Goal: Obtain resource: Download file/media

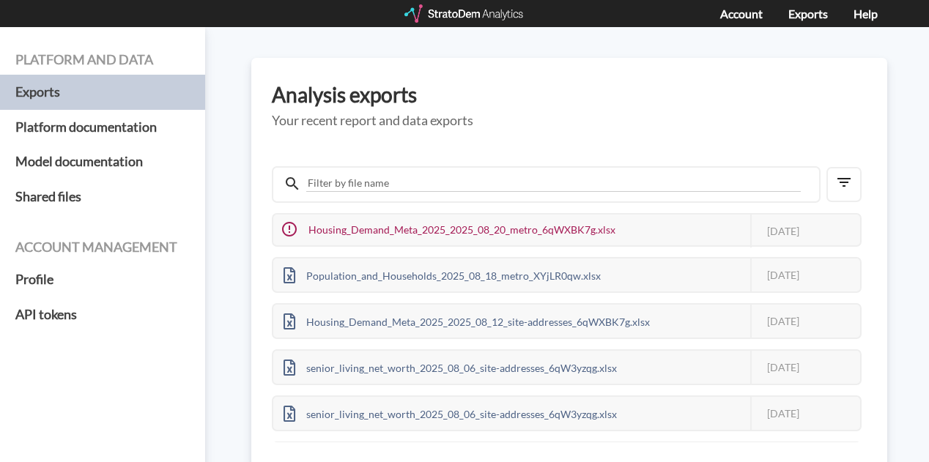
click at [476, 16] on div at bounding box center [464, 13] width 121 height 18
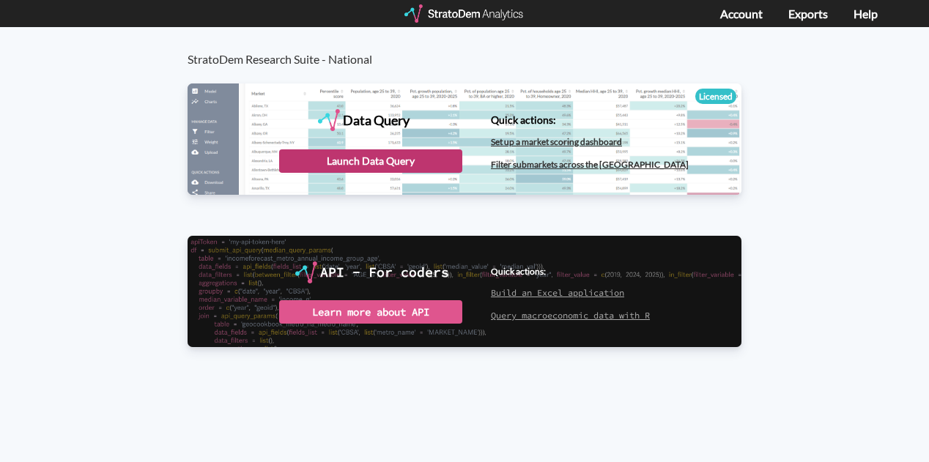
click at [410, 162] on div "Launch Data Query" at bounding box center [370, 160] width 183 height 23
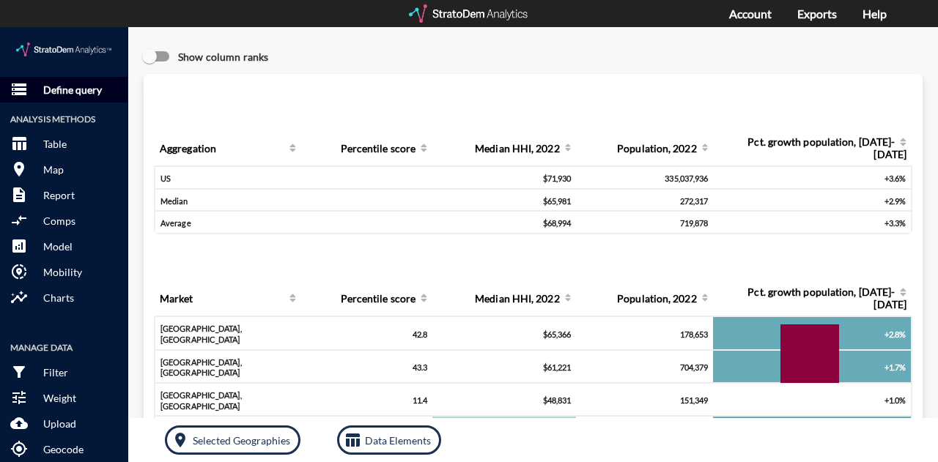
click p "Define query"
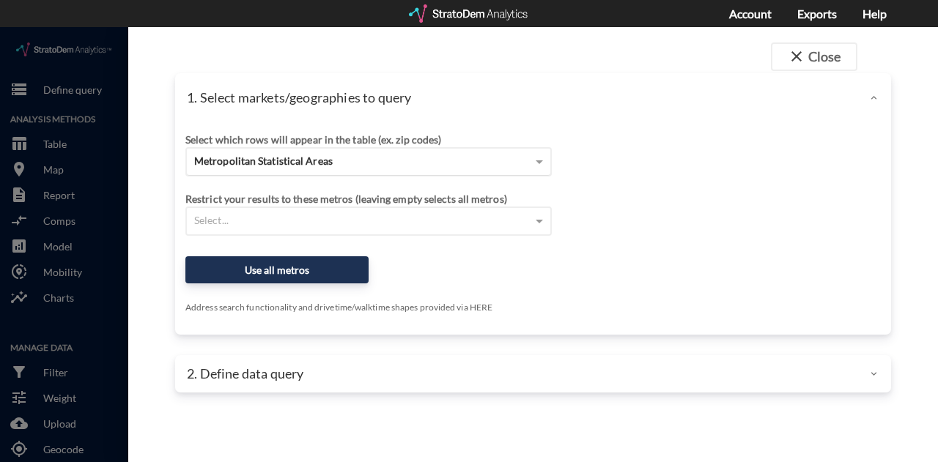
click span "Metropolitan Statistical Areas"
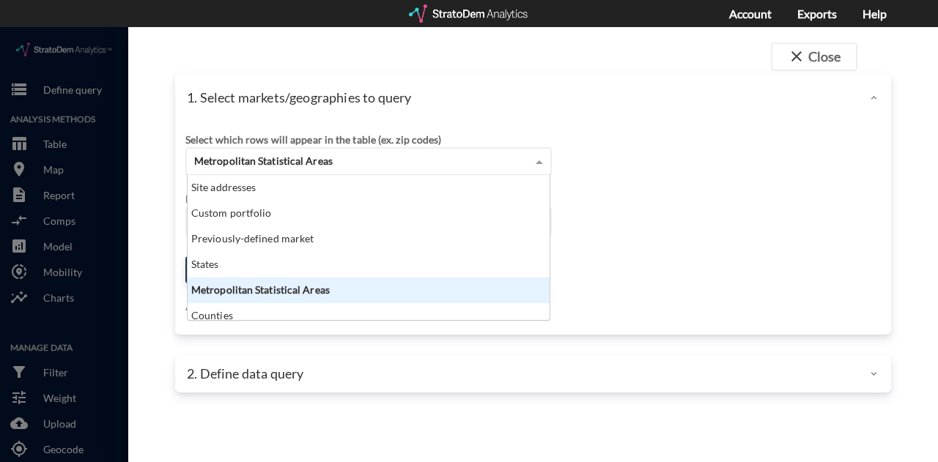
scroll to position [134, 353]
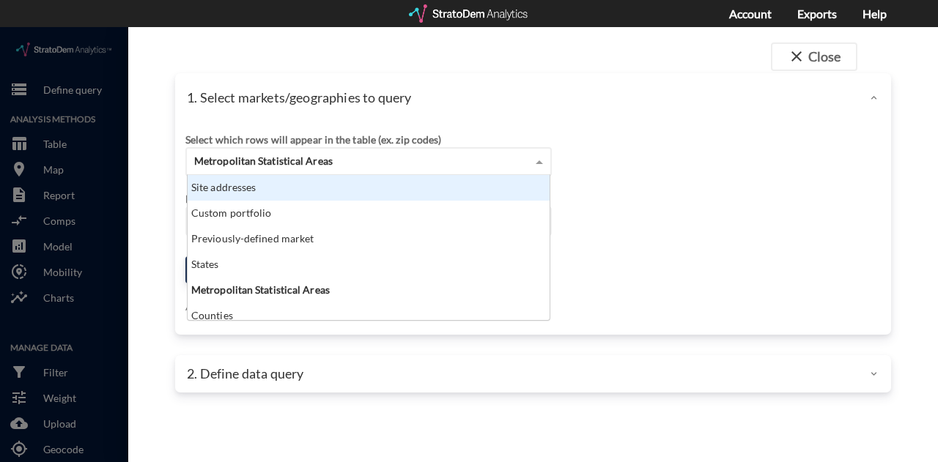
click div "Site addresses"
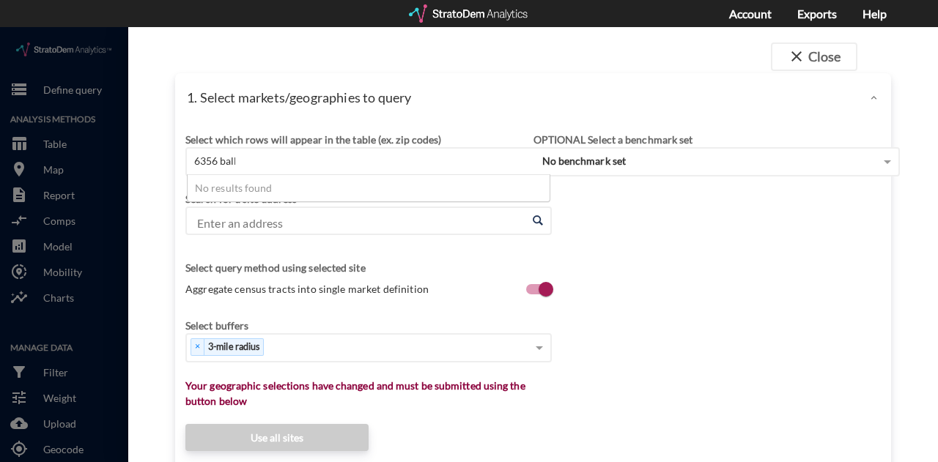
type input "6356 ballas"
click input "6356 ballas"
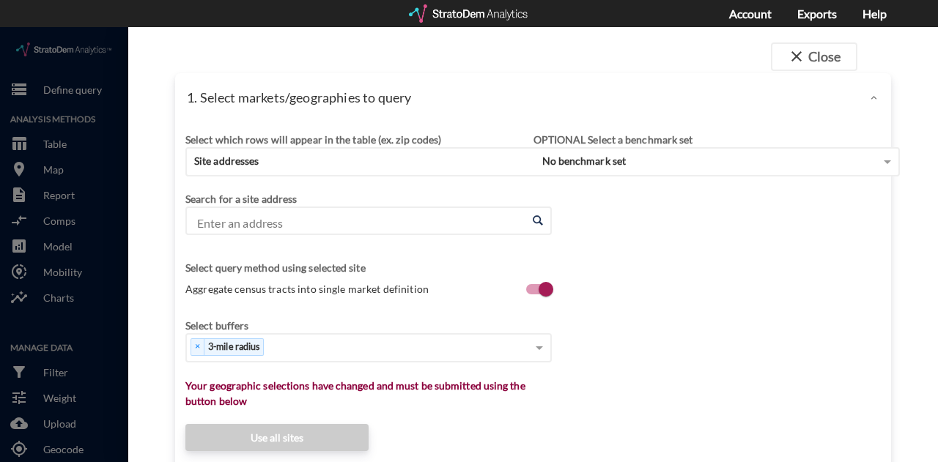
click div "Select which rows will appear in the table (ex. zip codes)"
click input "Enter an address"
paste input "6356 ballas"
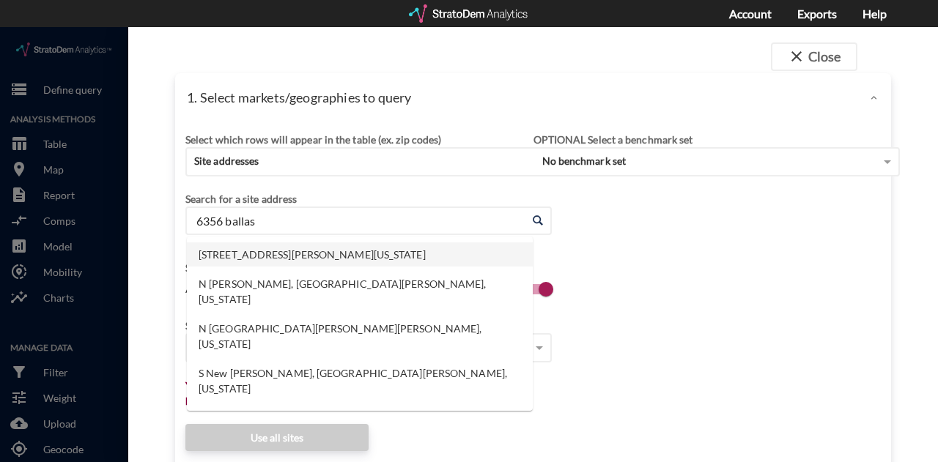
click li "6356 Ballast Rd, Galloway, Ohio"
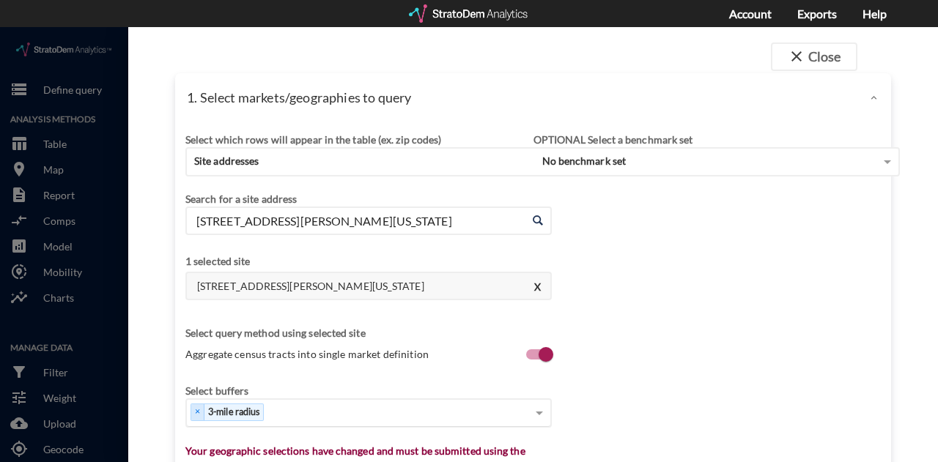
type input "6356 Ballast Rd, Galloway, Ohio"
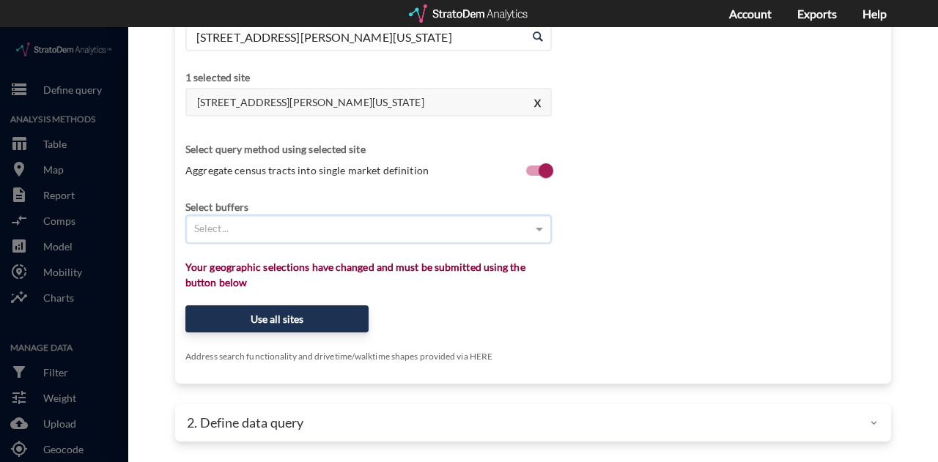
click div "Select..."
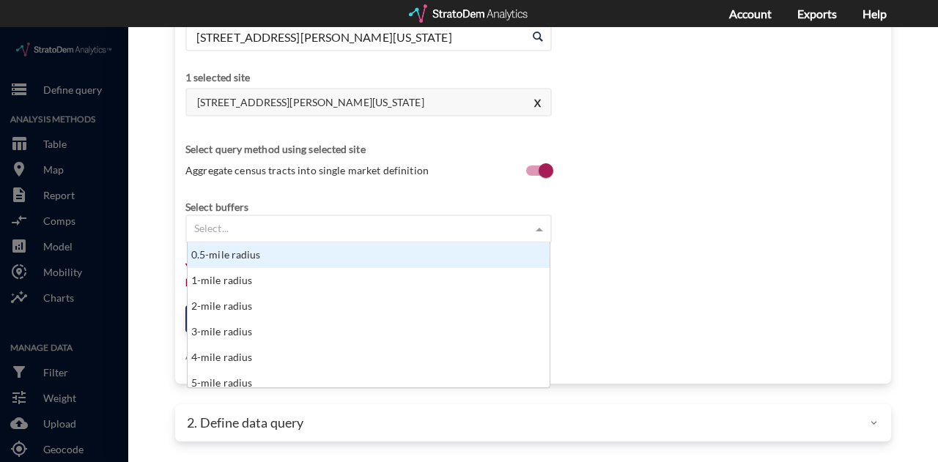
scroll to position [134, 353]
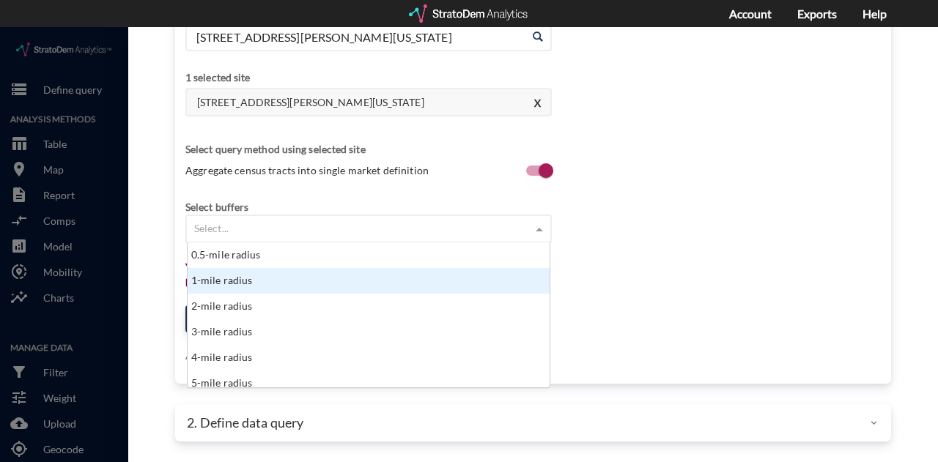
click div "1-mile radius"
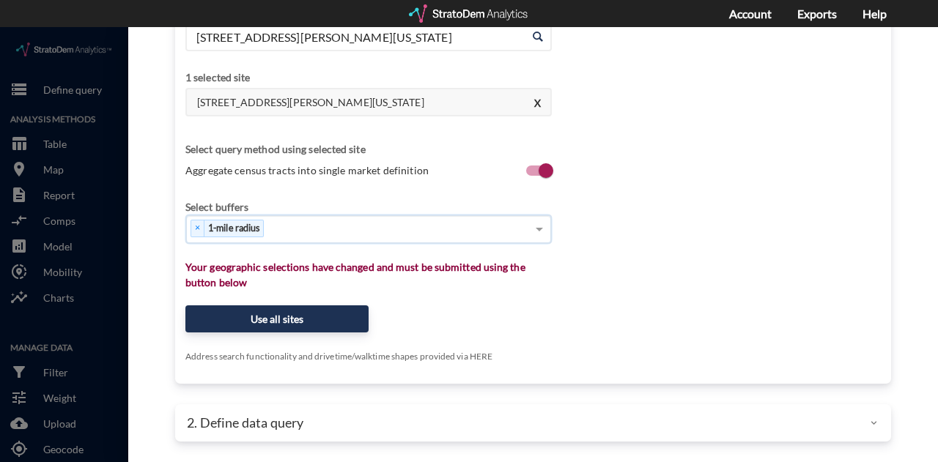
type input "3"
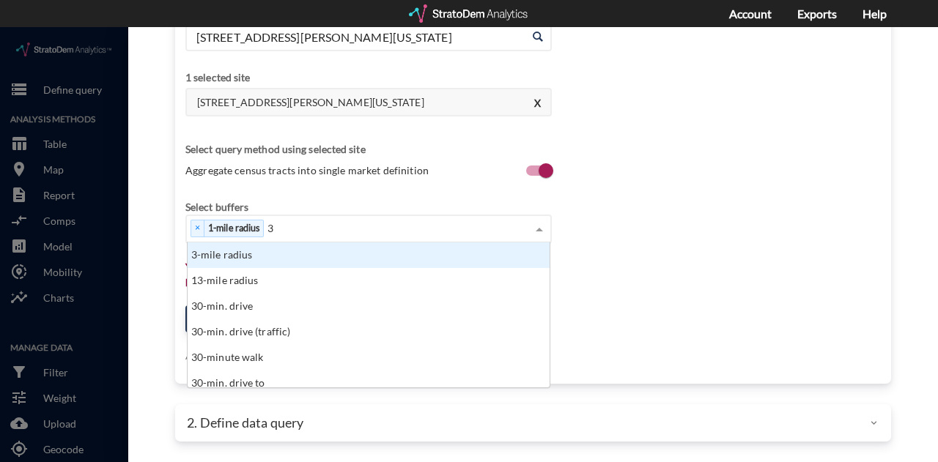
click div "3-mile radius"
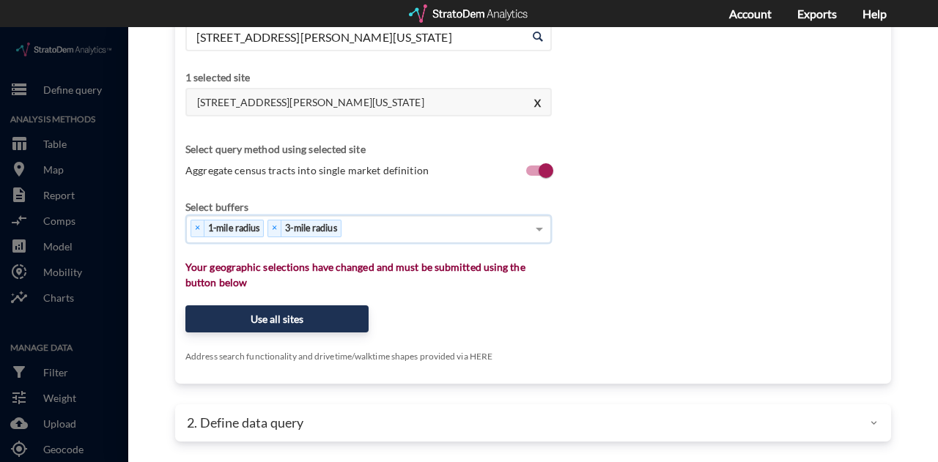
type input "5"
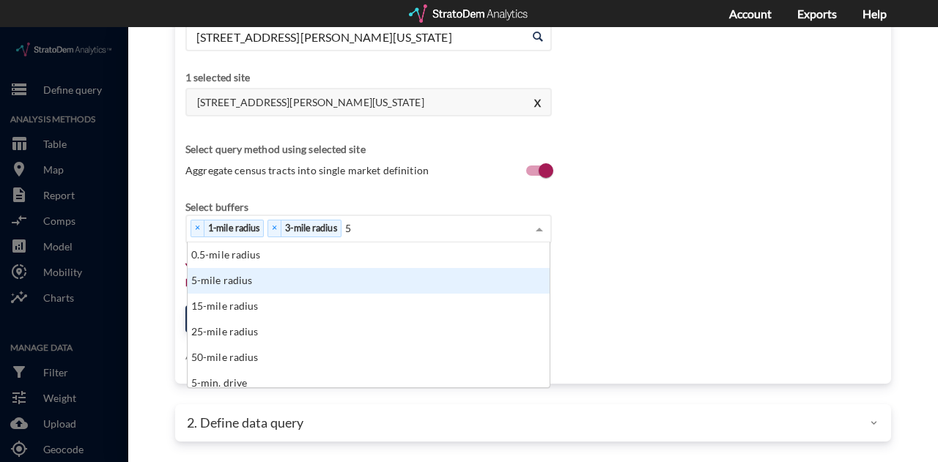
click div "5-mile radius"
type input "10"
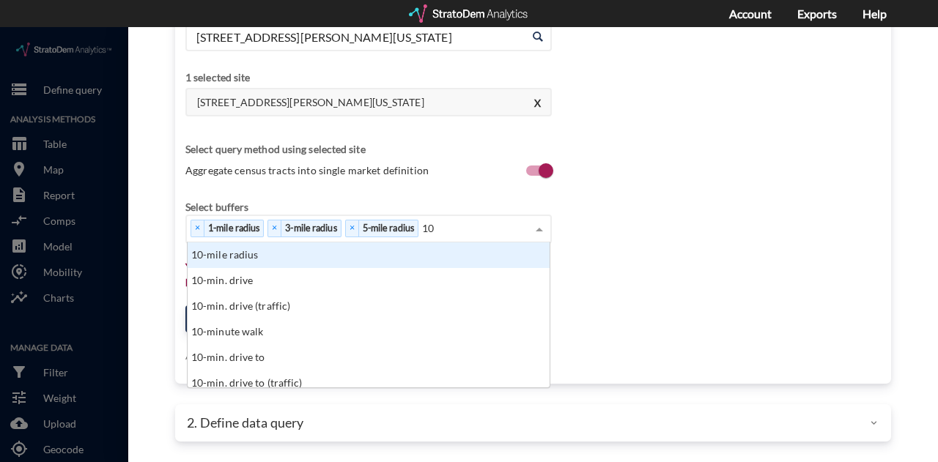
click div "10-mile radius"
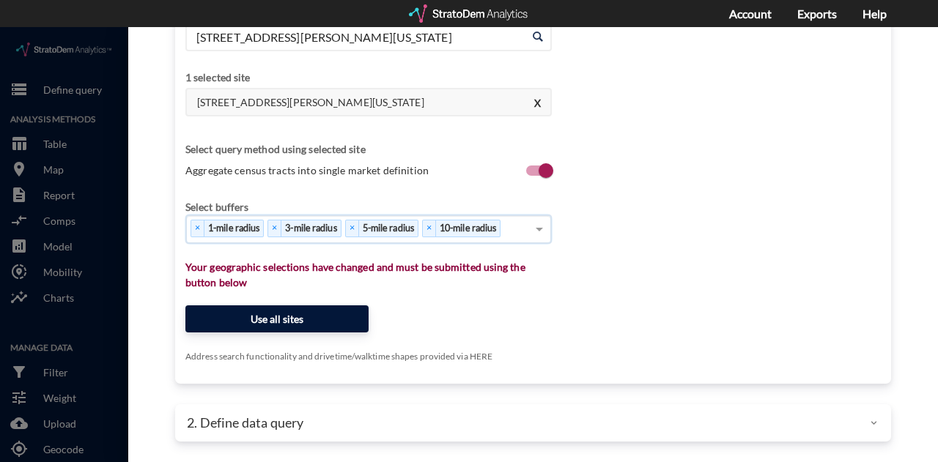
click button "Use all sites"
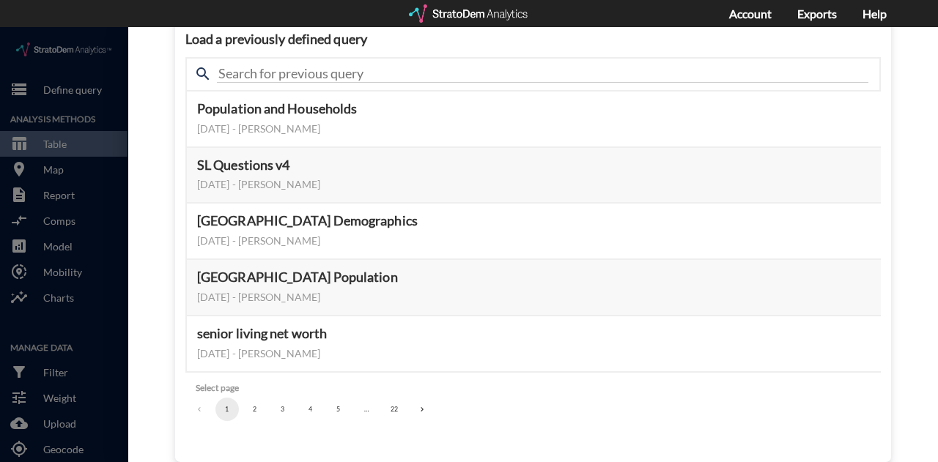
scroll to position [182, 0]
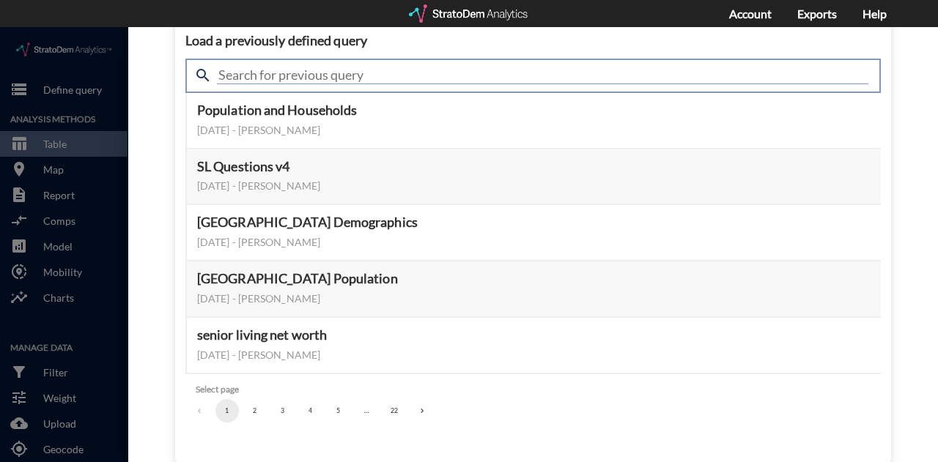
click input "text"
type input "housing"
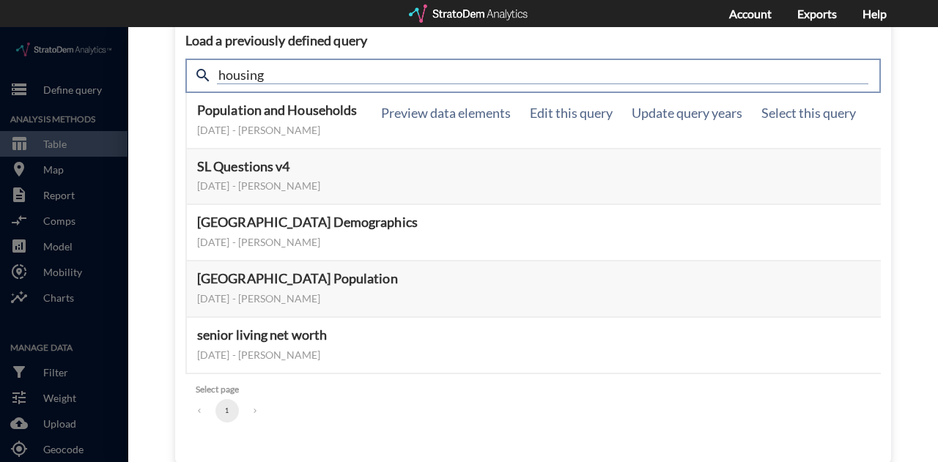
scroll to position [37, 0]
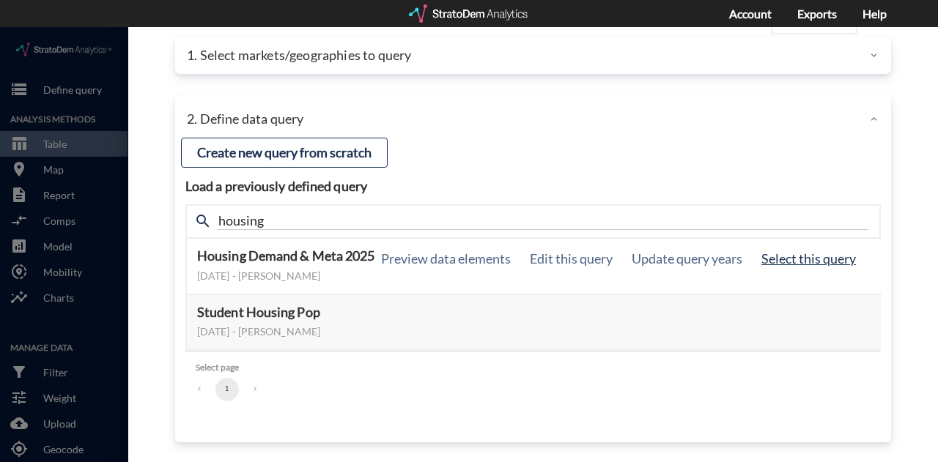
click button "Select this query"
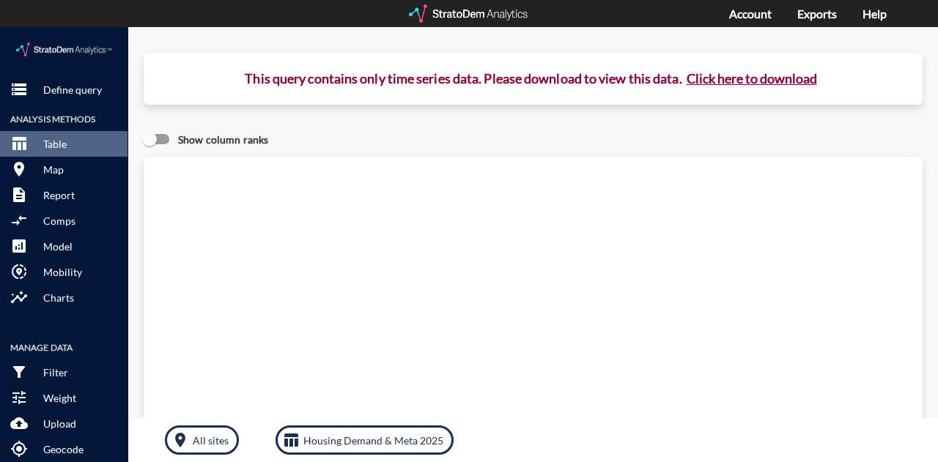
click button "Click here to download"
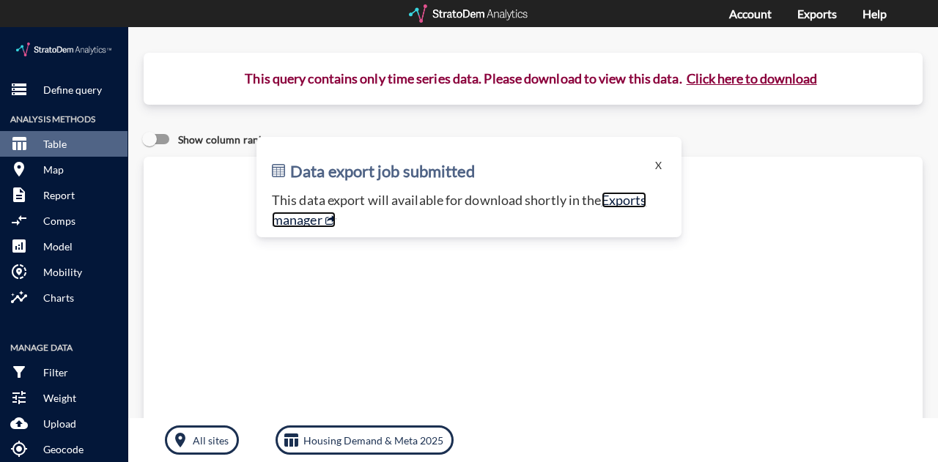
click link "Exports manager"
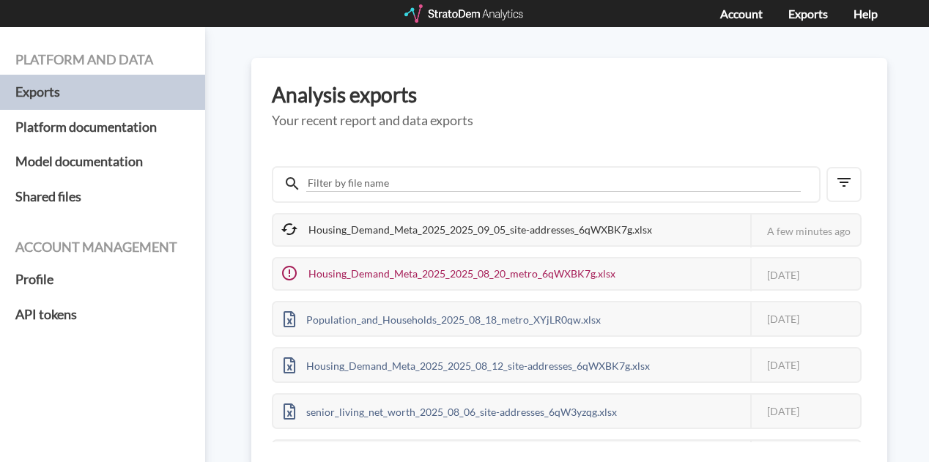
click at [402, 103] on h3 "Analysis exports" at bounding box center [569, 95] width 595 height 23
click at [532, 233] on div "Housing_Demand_Meta_2025_2025_09_05_site-addresses_6qWXBK7g.xlsx" at bounding box center [467, 230] width 389 height 31
click at [440, 225] on div "Housing_Demand_Meta_2025_2025_09_05_site-addresses_6qWXBK7g.xlsx" at bounding box center [467, 230] width 389 height 31
click at [607, 232] on div "Housing_Demand_Meta_2025_2025_09_05_site-addresses_6qWXBK7g.xlsx" at bounding box center [467, 230] width 389 height 31
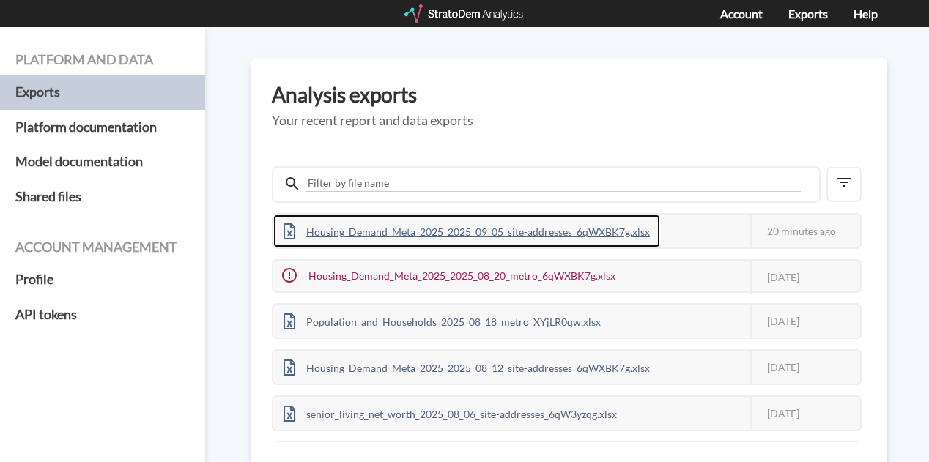
click at [405, 226] on div "Housing_Demand_Meta_2025_2025_09_05_site-addresses_6qWXBK7g.xlsx" at bounding box center [466, 231] width 387 height 33
